Goal: Communication & Community: Share content

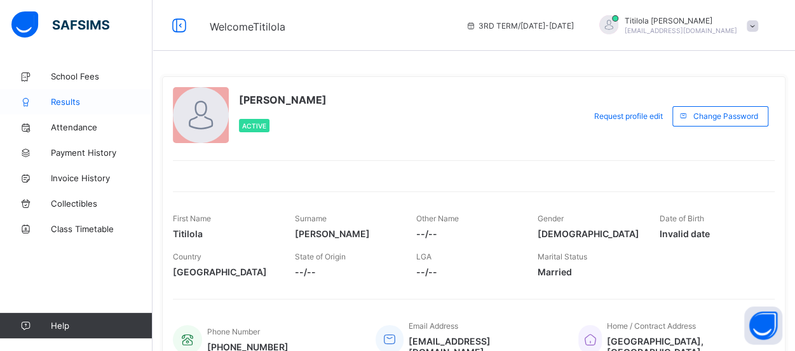
click at [100, 97] on span "Results" at bounding box center [102, 102] width 102 height 10
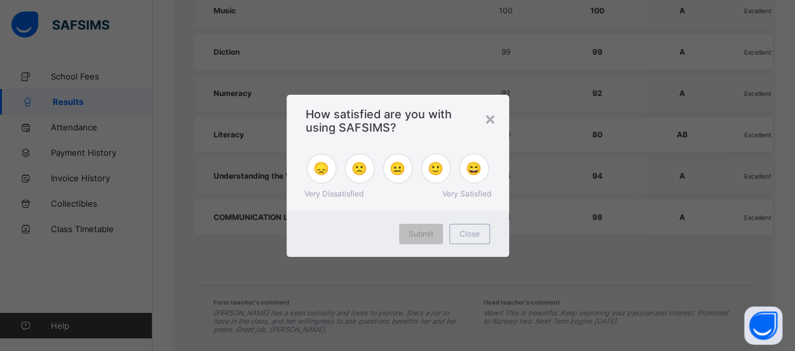
scroll to position [827, 0]
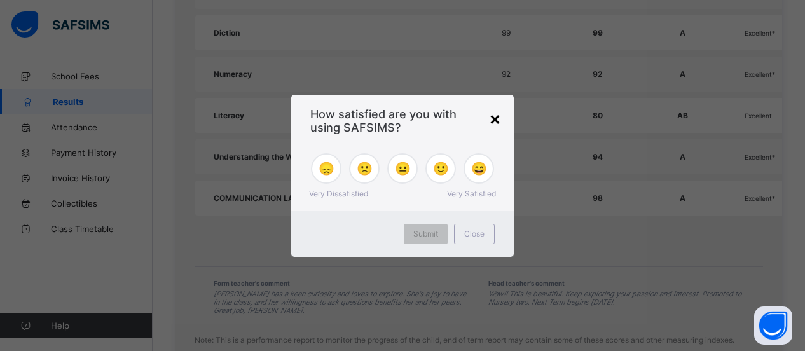
click at [500, 119] on div "×" at bounding box center [495, 118] width 12 height 22
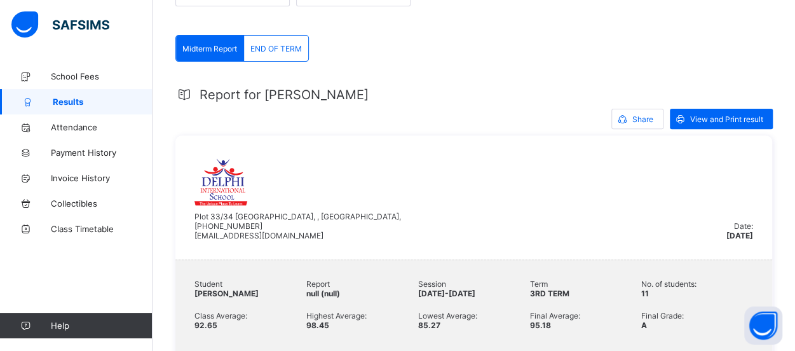
scroll to position [181, 0]
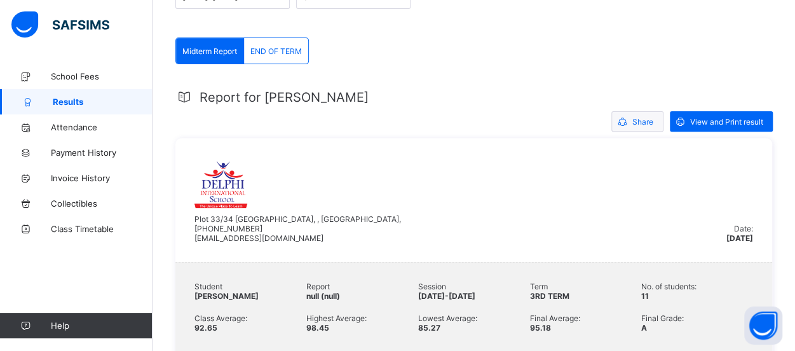
click at [647, 119] on span "Share" at bounding box center [643, 122] width 21 height 10
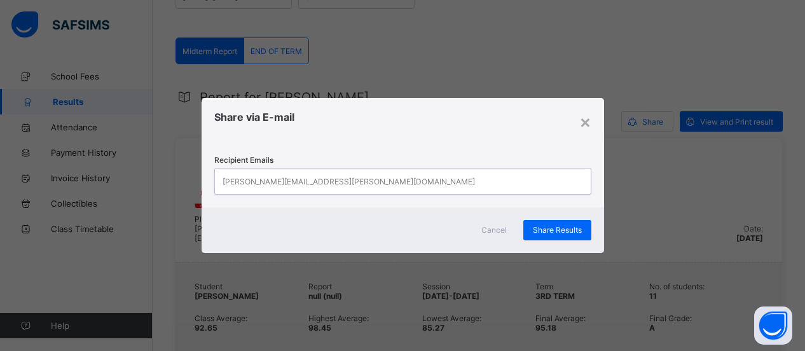
click at [350, 181] on div "[PERSON_NAME][EMAIL_ADDRESS][PERSON_NAME][DOMAIN_NAME]" at bounding box center [391, 180] width 352 height 25
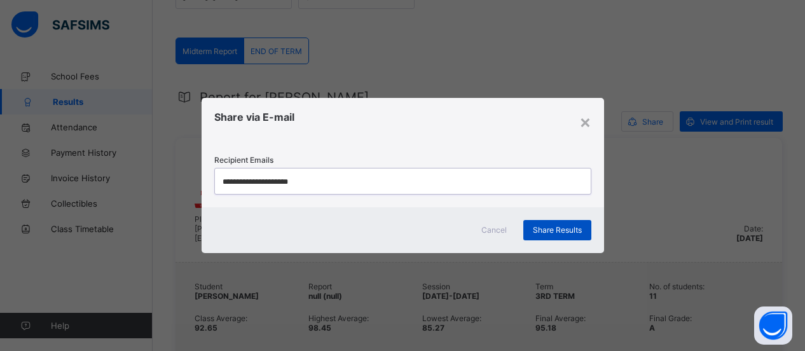
type input "**********"
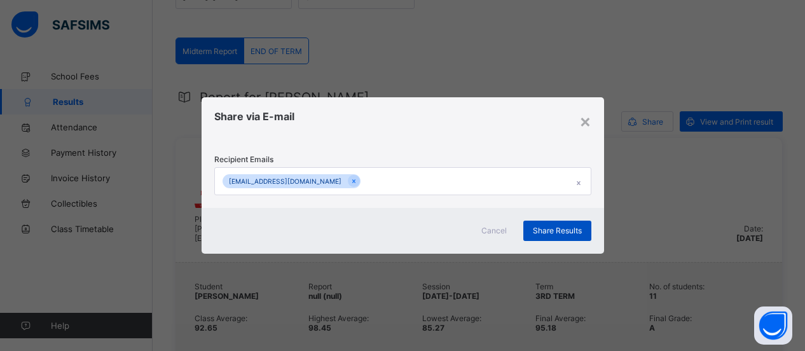
click at [559, 232] on span "Share Results" at bounding box center [557, 231] width 49 height 10
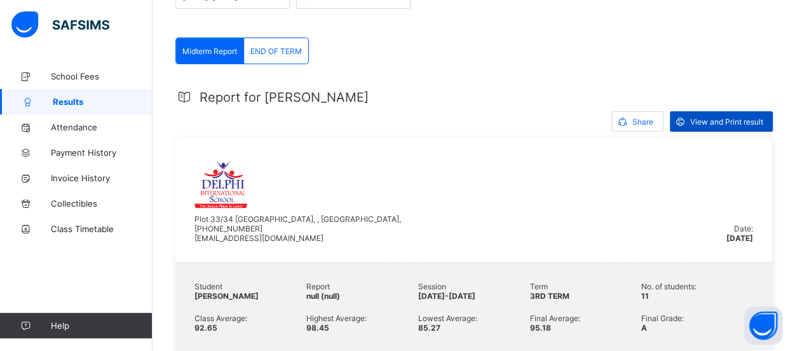
click at [720, 123] on span "View and Print result" at bounding box center [726, 122] width 73 height 10
